Goal: Transaction & Acquisition: Obtain resource

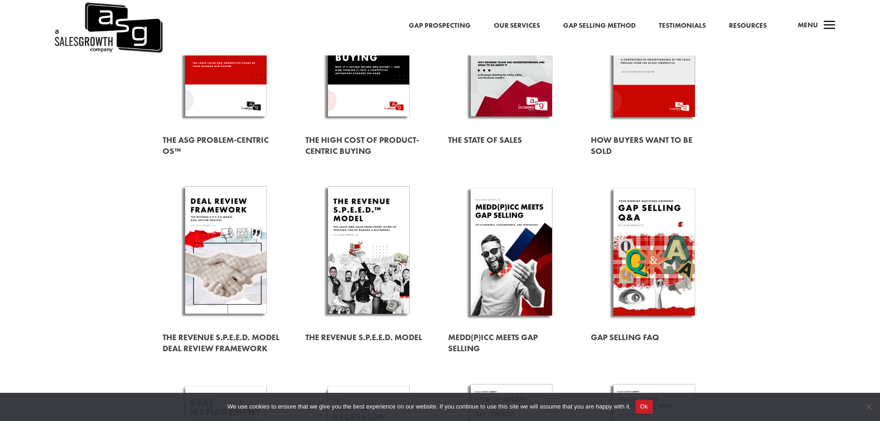
scroll to position [185, 0]
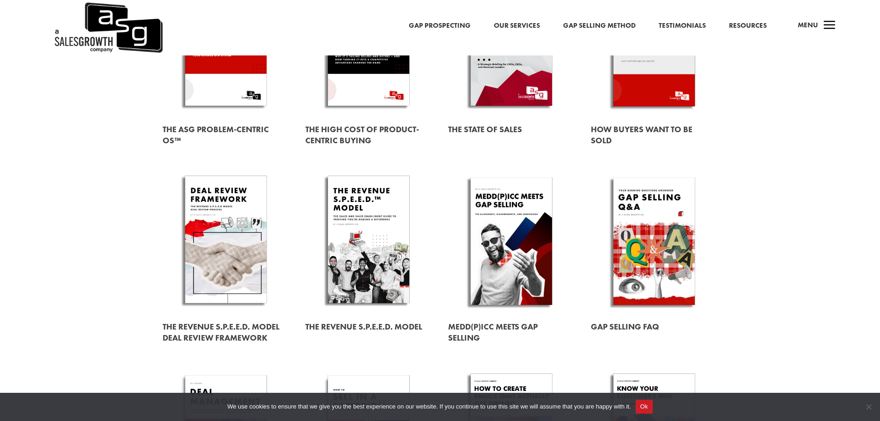
click at [500, 76] on link at bounding box center [511, 44] width 127 height 144
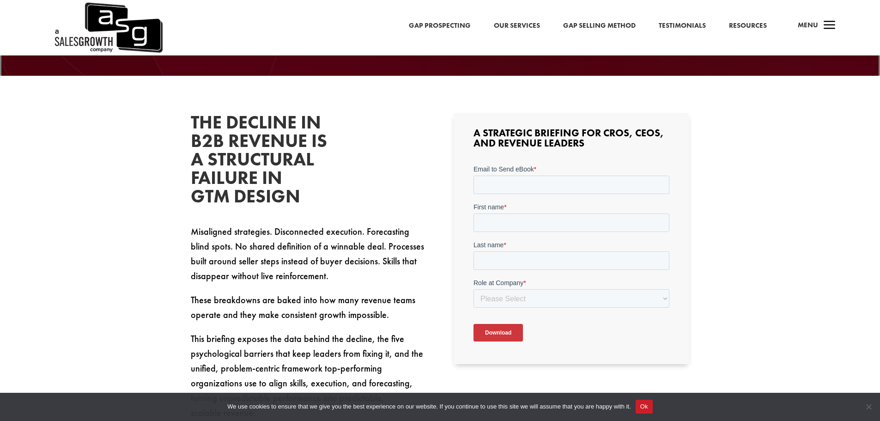
scroll to position [231, 0]
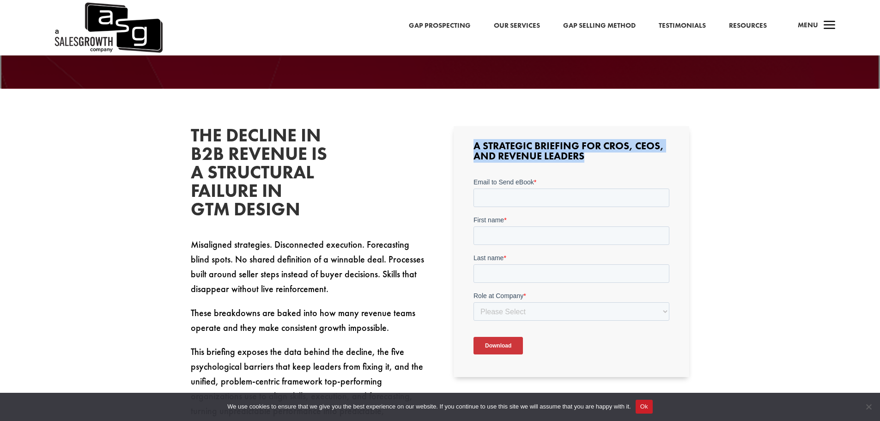
drag, startPoint x: 476, startPoint y: 143, endPoint x: 681, endPoint y: 156, distance: 204.7
click at [681, 156] on div "A Strategic Briefing for CROs, CEOs, and Revenue Leaders" at bounding box center [572, 251] width 236 height 251
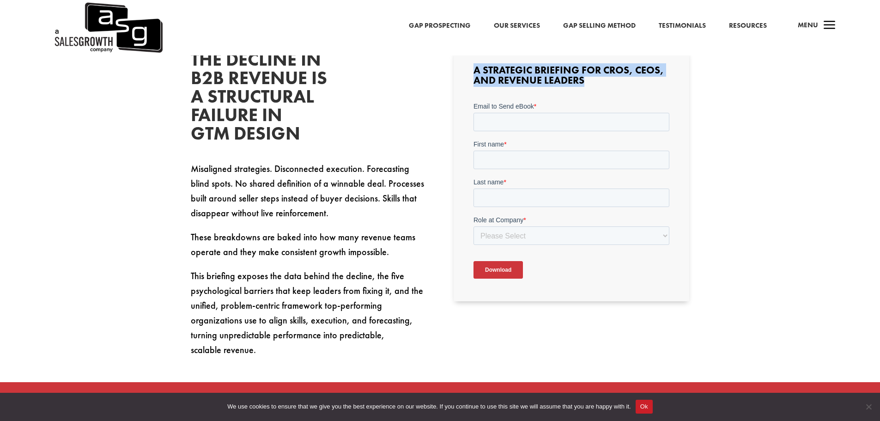
scroll to position [323, 0]
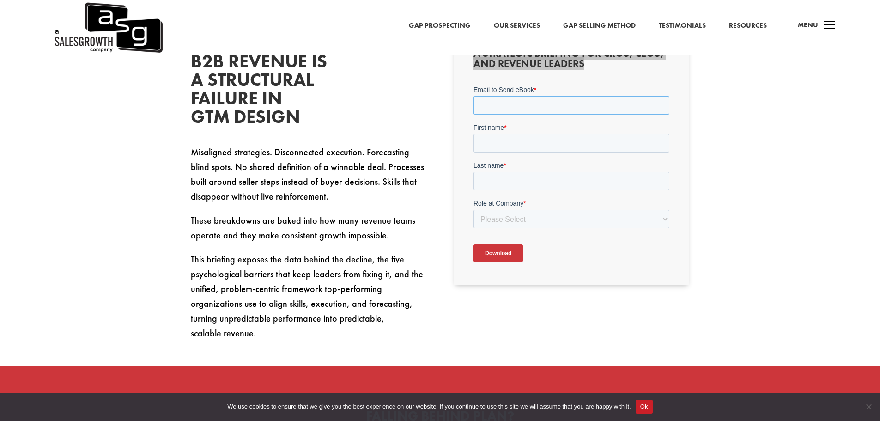
click at [505, 106] on input "Email to Send eBook *" at bounding box center [572, 105] width 196 height 18
type input "[EMAIL_ADDRESS][DOMAIN_NAME]"
click at [505, 148] on input "First name *" at bounding box center [572, 143] width 196 height 18
type input "[PERSON_NAME]"
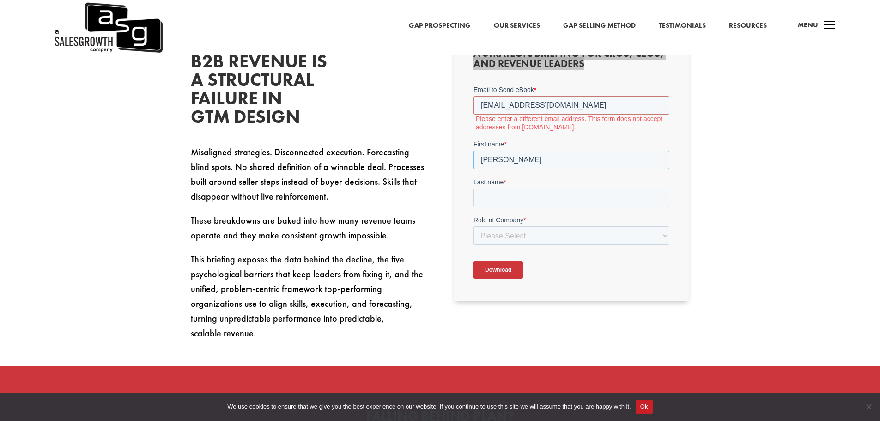
drag, startPoint x: 430, startPoint y: 154, endPoint x: 425, endPoint y: 154, distance: 5.1
click at [474, 154] on html "Email to Send eBook * [EMAIL_ADDRESS][DOMAIN_NAME] Please enter a different ema…" at bounding box center [572, 190] width 196 height 210
